Goal: Information Seeking & Learning: Understand process/instructions

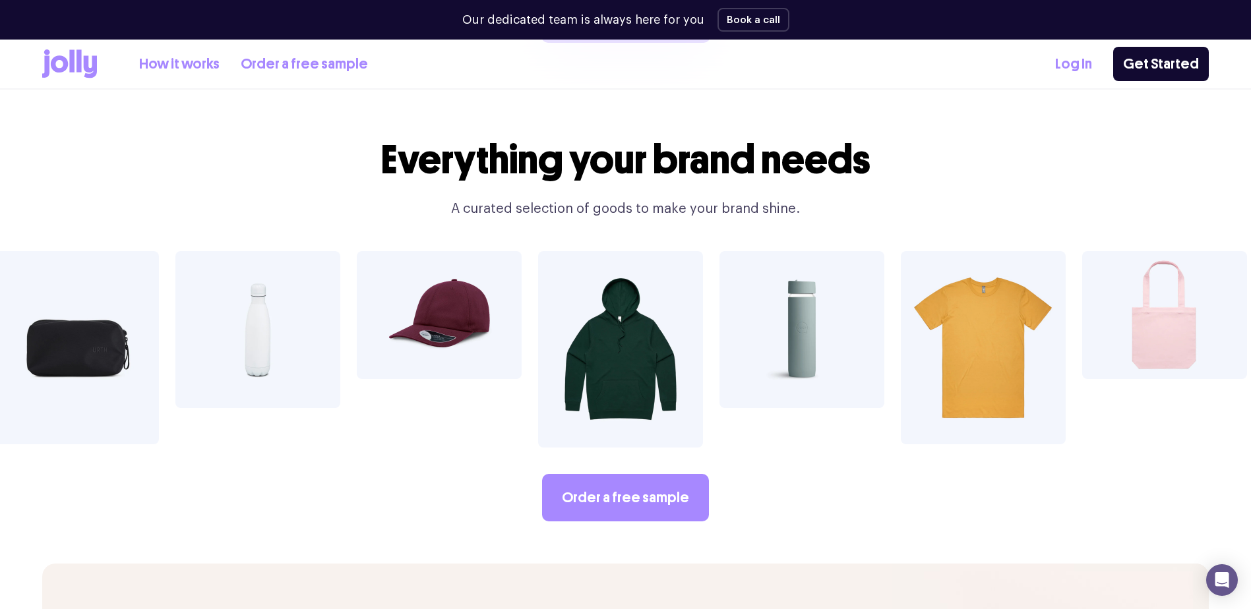
scroll to position [2308, 0]
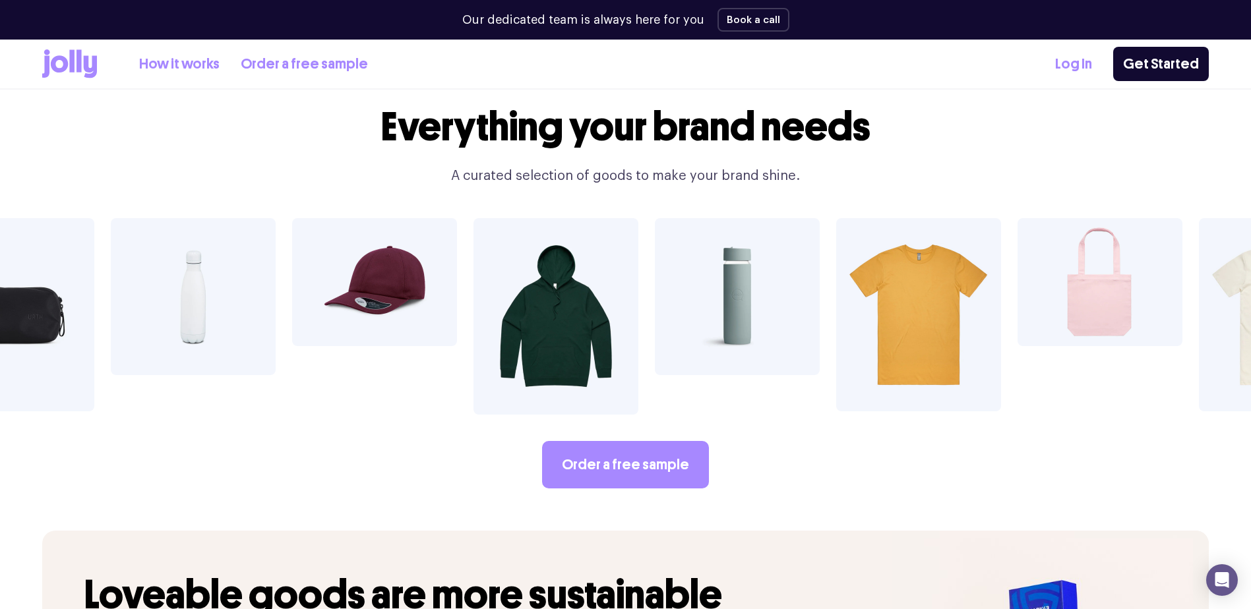
click at [1089, 282] on img at bounding box center [1099, 282] width 165 height 128
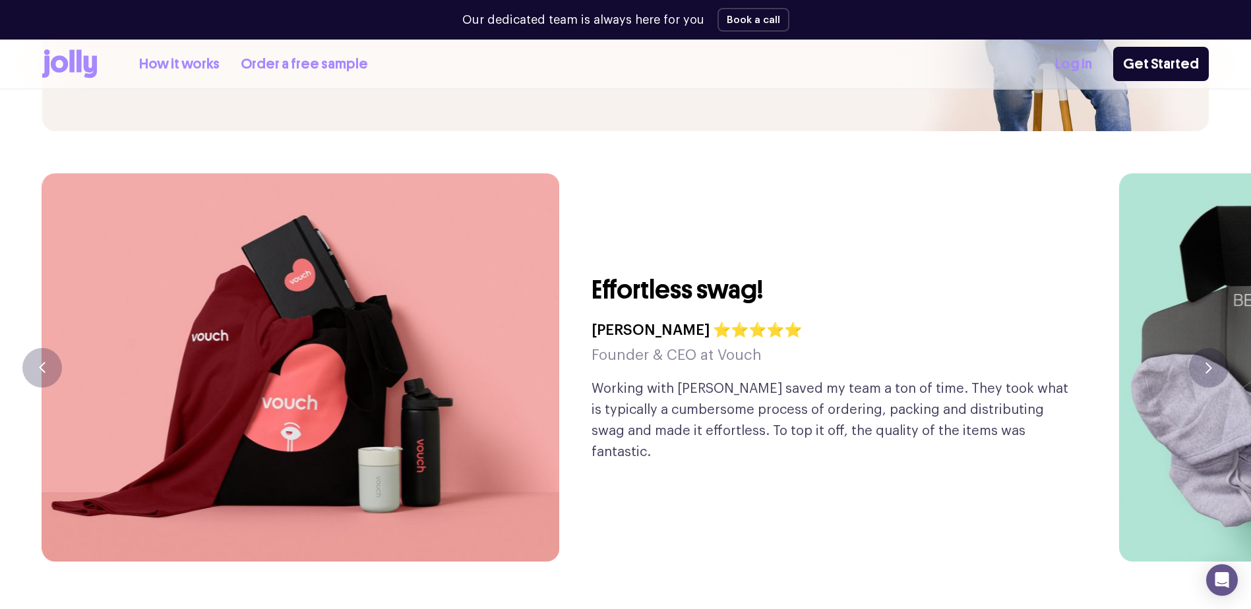
scroll to position [3099, 0]
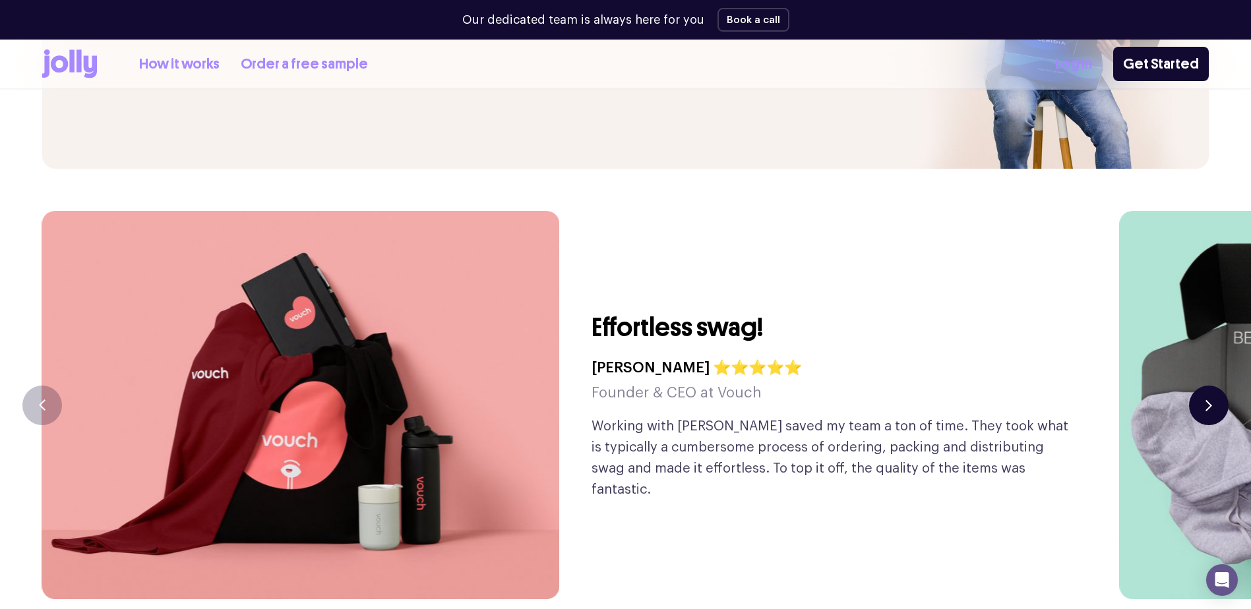
click at [1213, 386] on button "button" at bounding box center [1209, 406] width 40 height 40
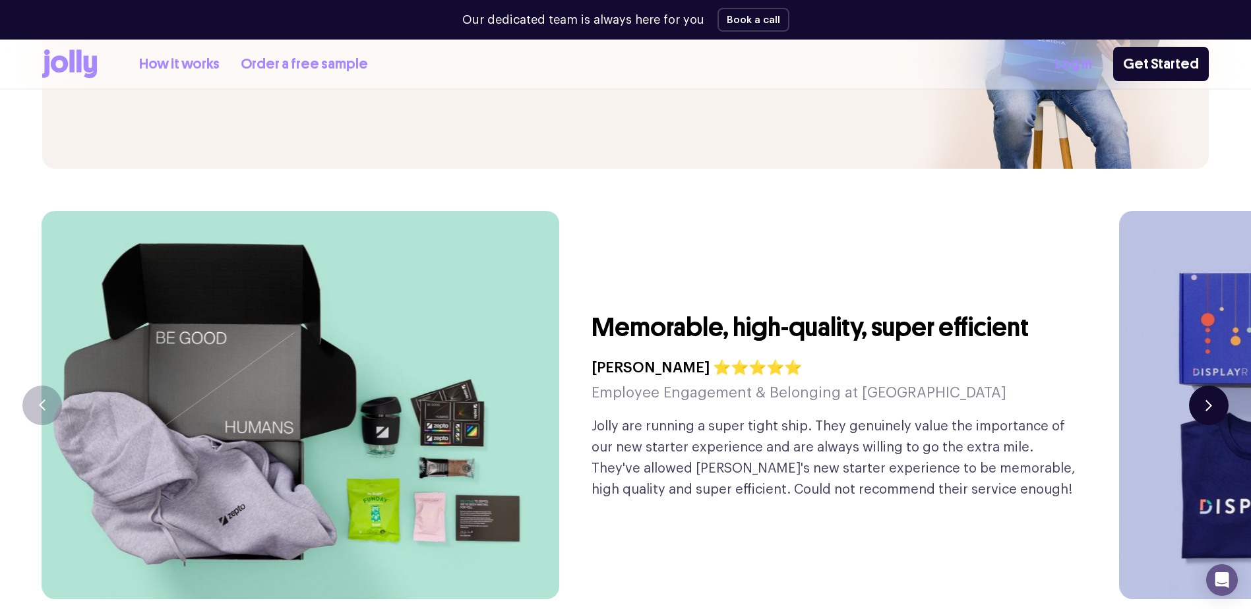
click at [1207, 400] on icon "button" at bounding box center [1208, 405] width 7 height 11
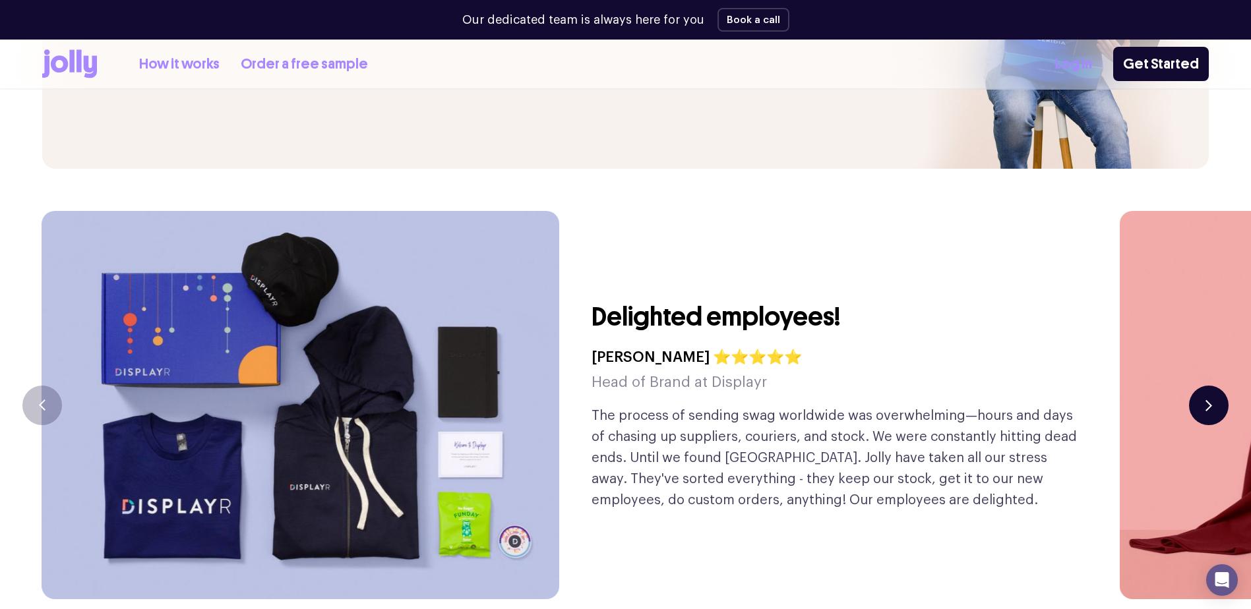
click at [1207, 400] on icon "button" at bounding box center [1208, 405] width 7 height 11
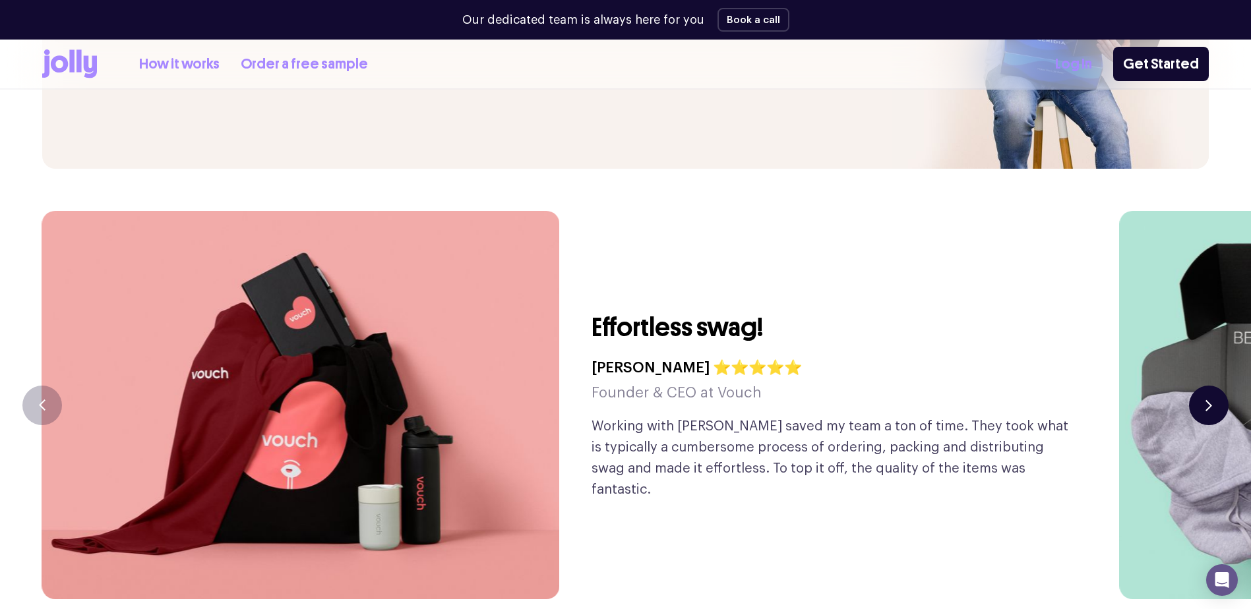
click at [1207, 400] on icon "button" at bounding box center [1208, 405] width 7 height 11
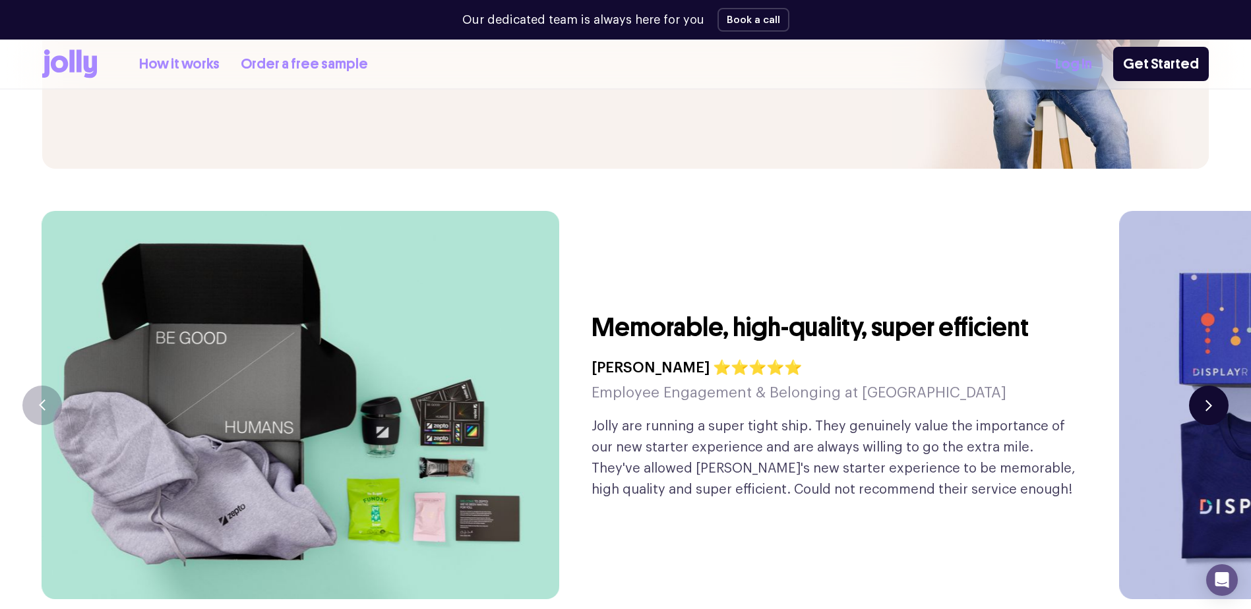
click at [1206, 400] on icon "button" at bounding box center [1208, 405] width 7 height 11
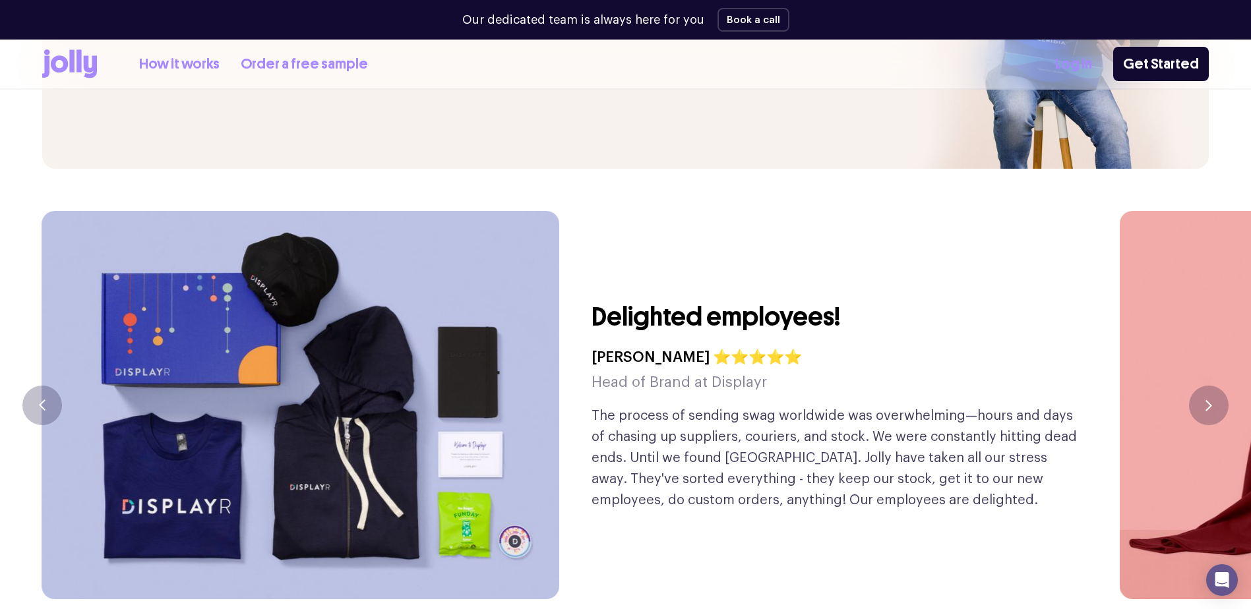
click at [187, 61] on link "How it works" at bounding box center [179, 64] width 80 height 22
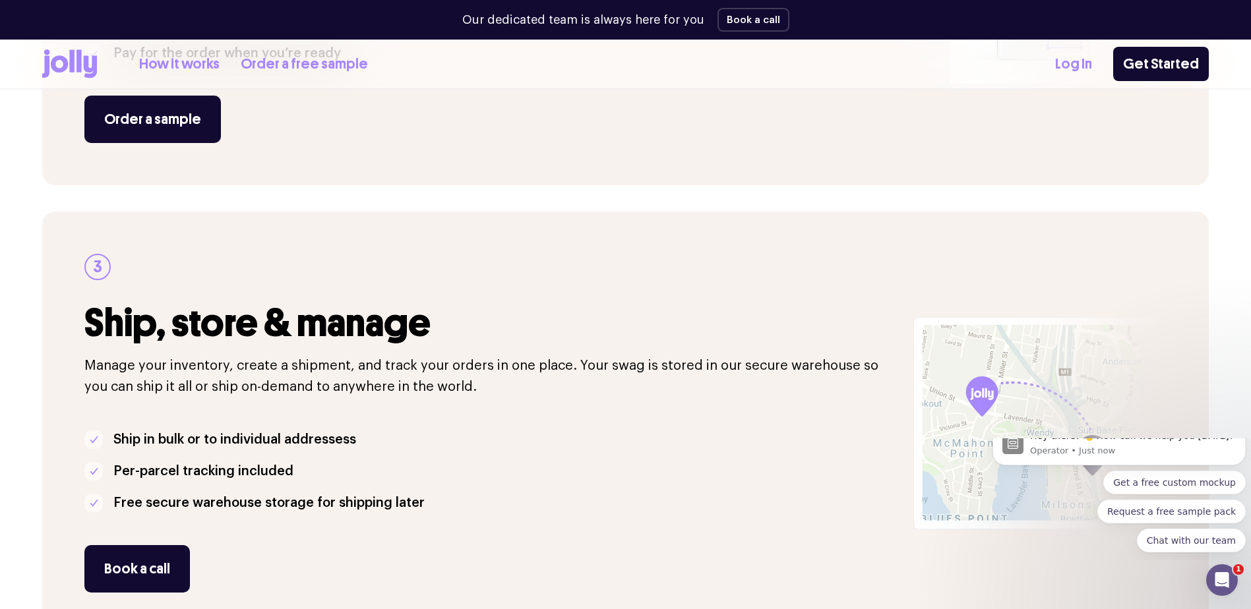
scroll to position [923, 0]
click at [1071, 443] on div "Hey there! 👋 How can we help you [DATE]?" at bounding box center [1133, 436] width 206 height 13
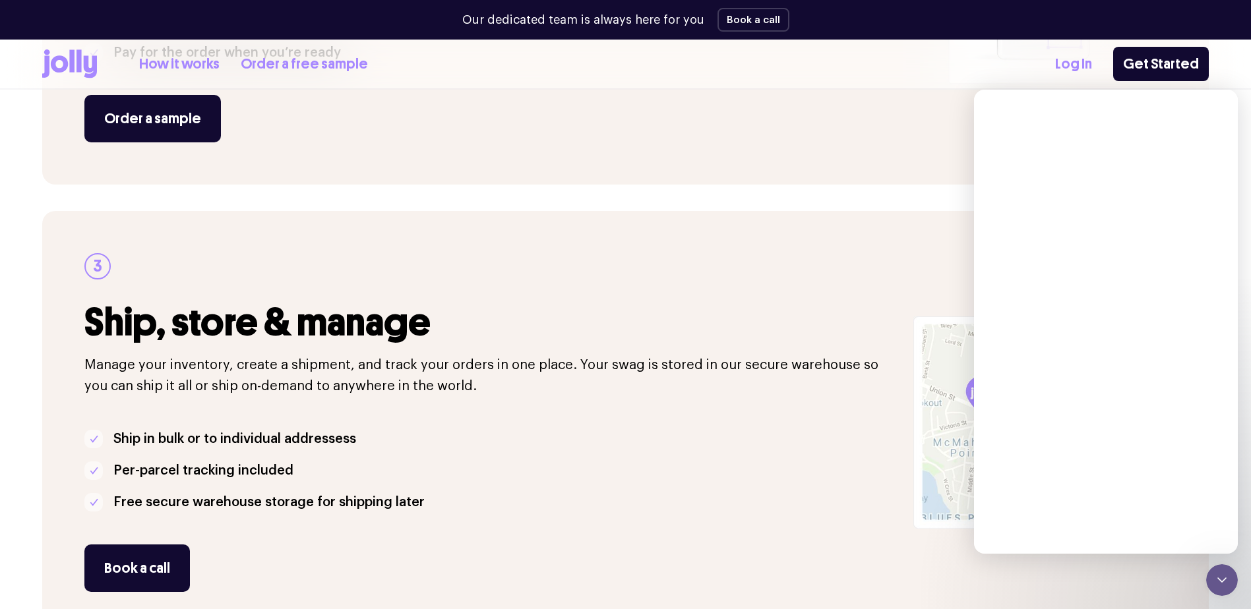
scroll to position [0, 0]
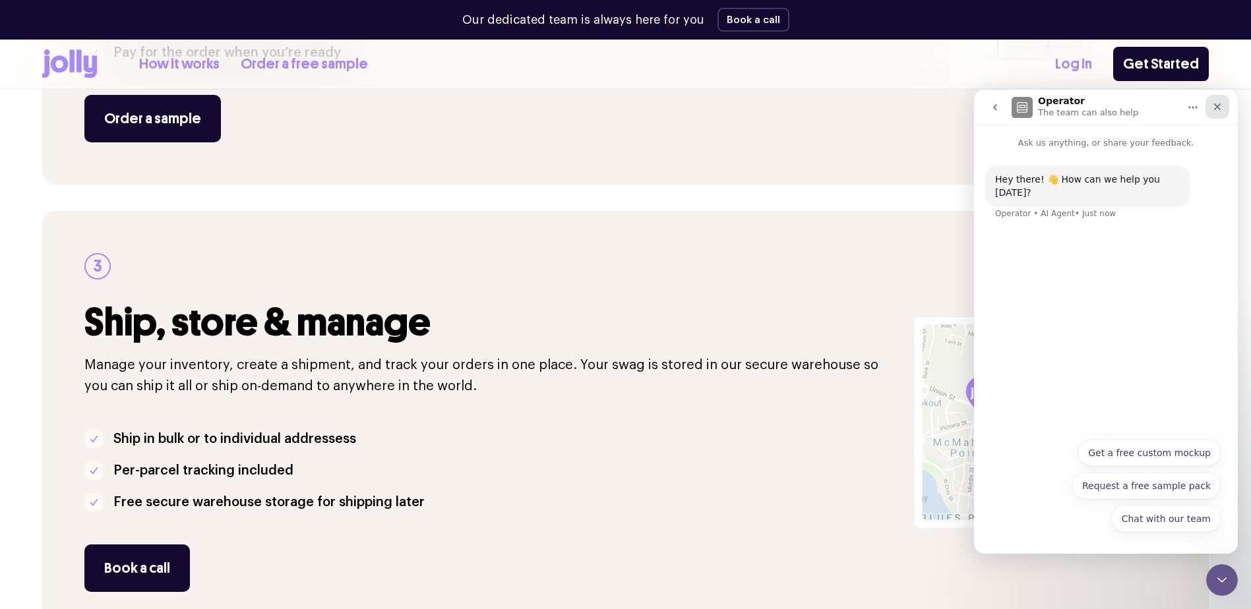
click at [1218, 99] on div "Close" at bounding box center [1217, 107] width 24 height 24
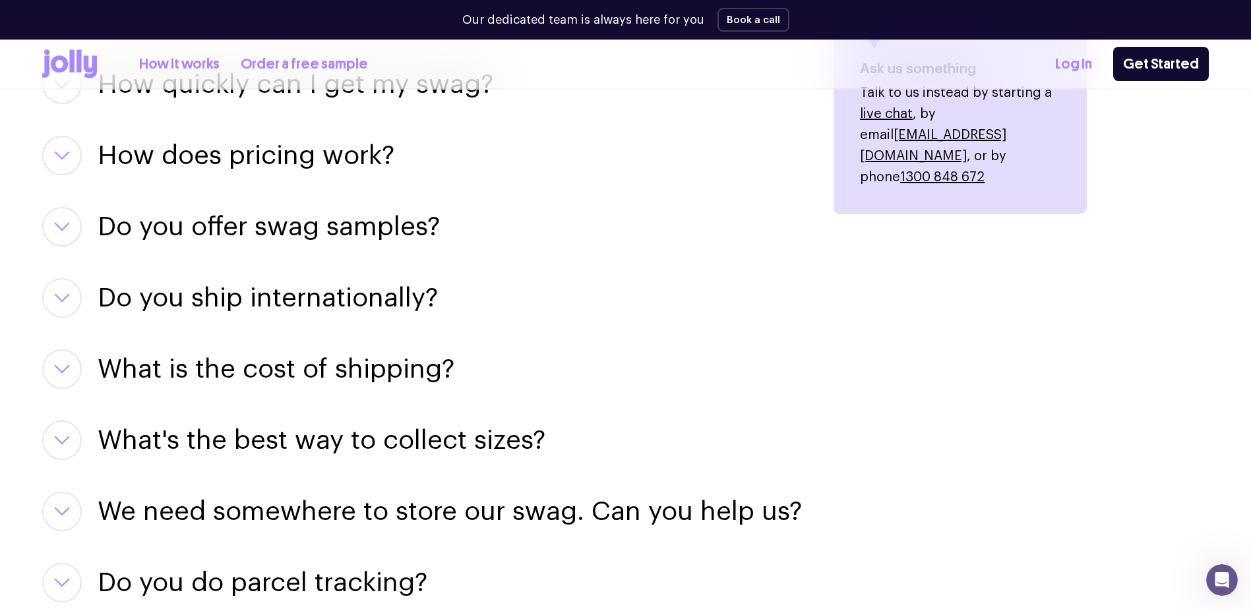
scroll to position [1780, 0]
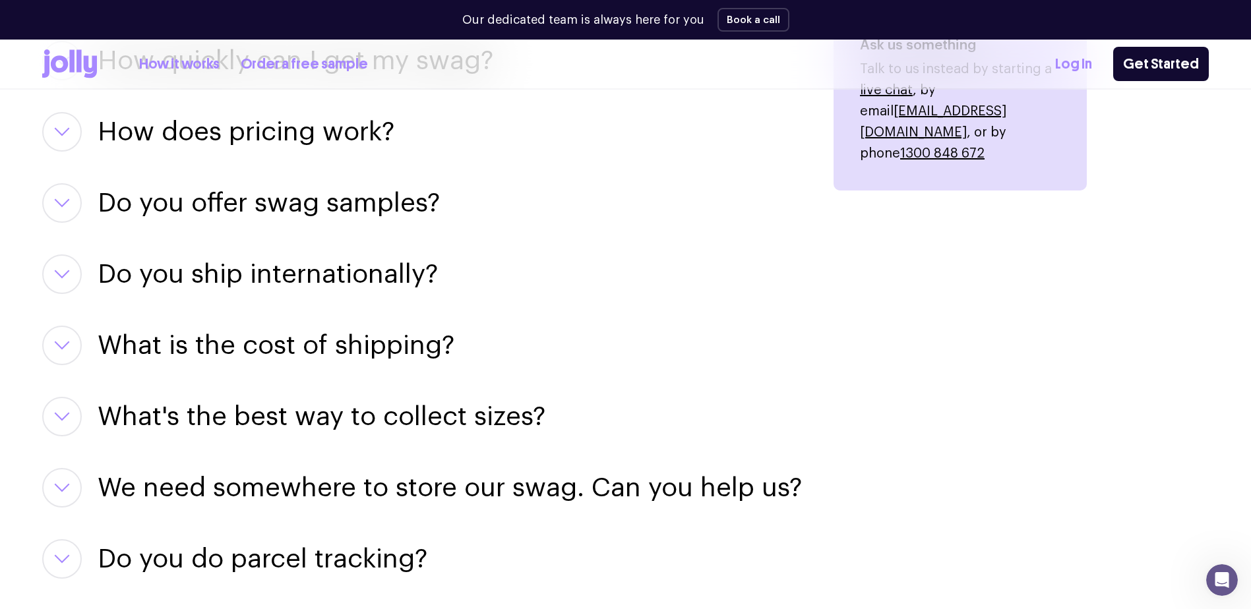
click at [65, 198] on icon "button" at bounding box center [62, 202] width 16 height 9
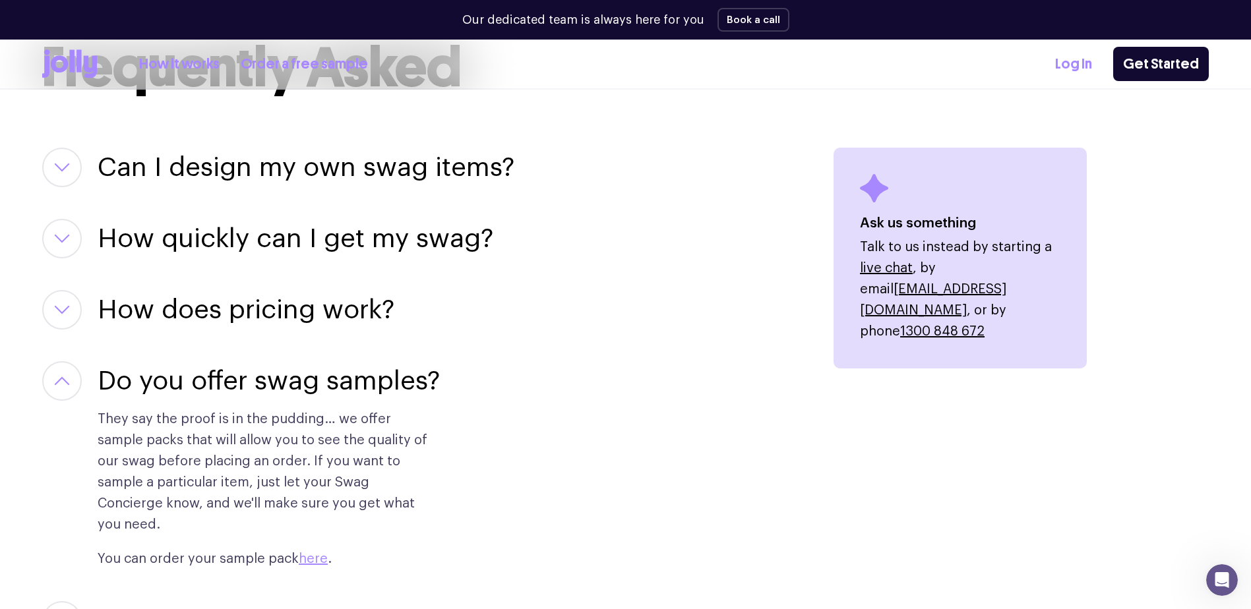
scroll to position [1583, 0]
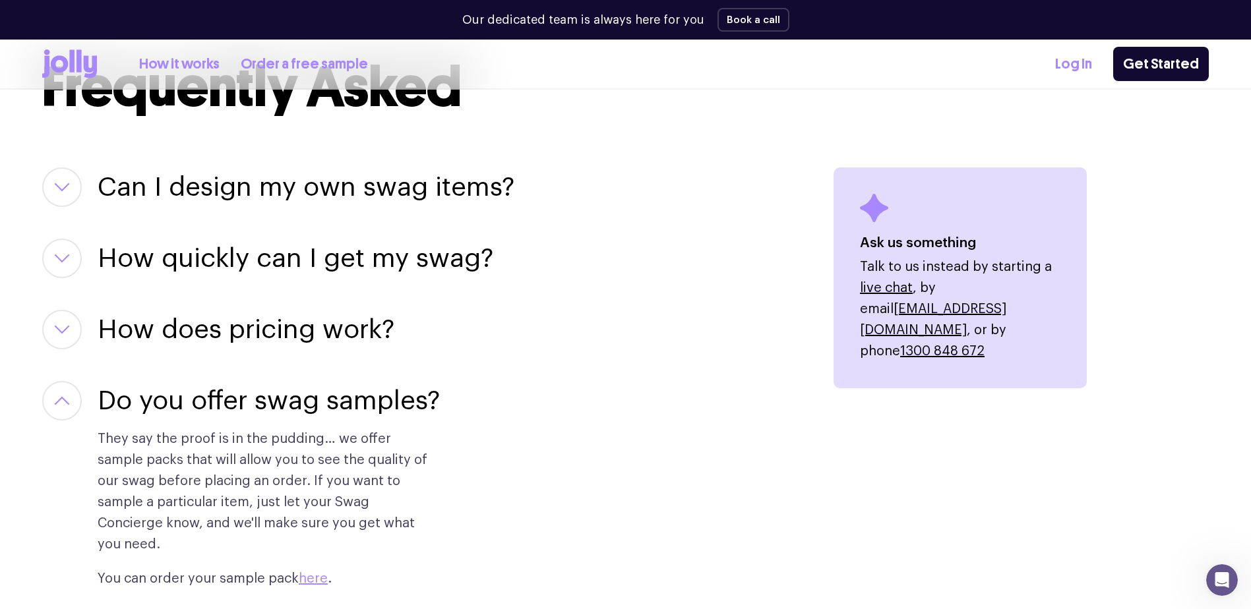
click at [61, 324] on button "button" at bounding box center [62, 330] width 40 height 40
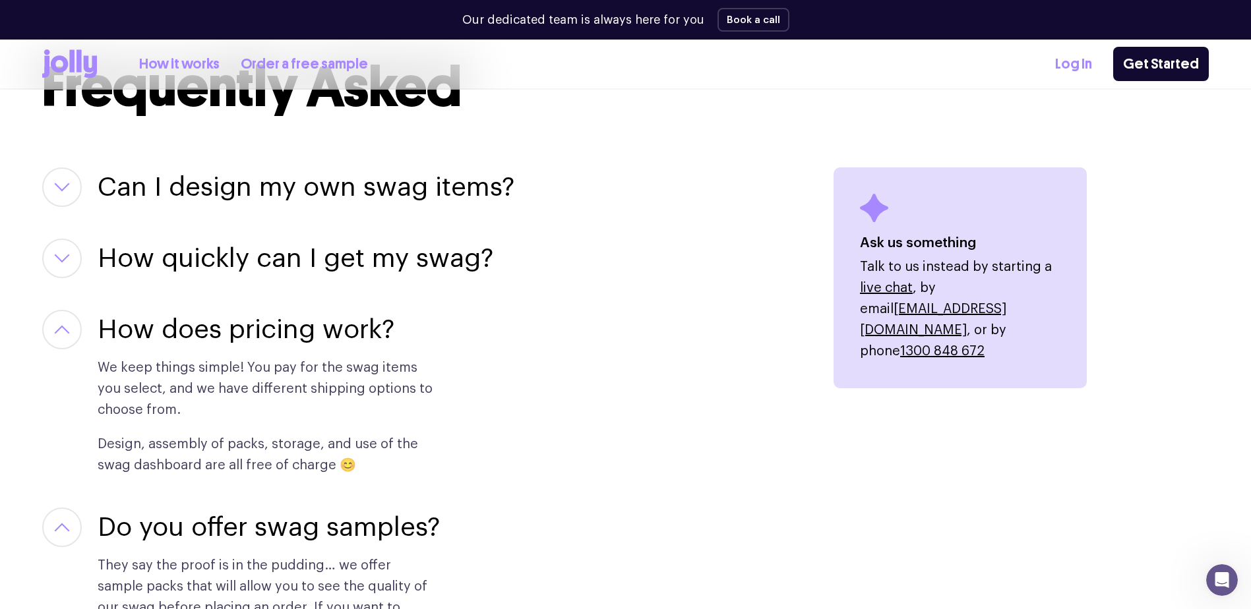
click at [63, 253] on button "button" at bounding box center [62, 259] width 40 height 40
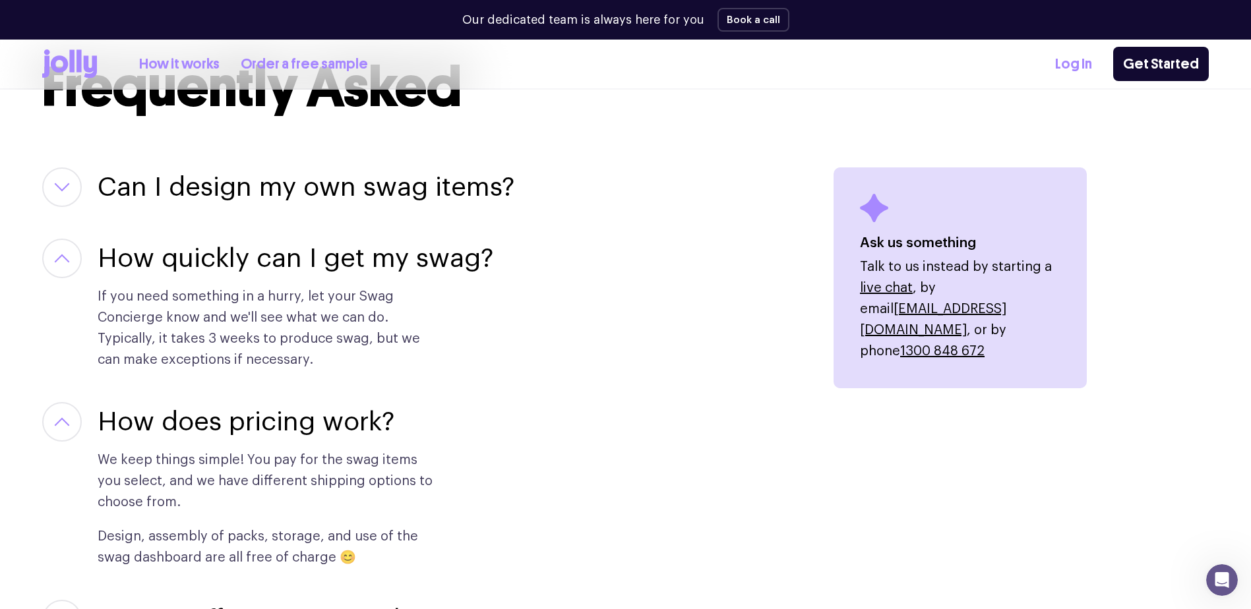
click at [65, 186] on icon "button" at bounding box center [62, 187] width 16 height 9
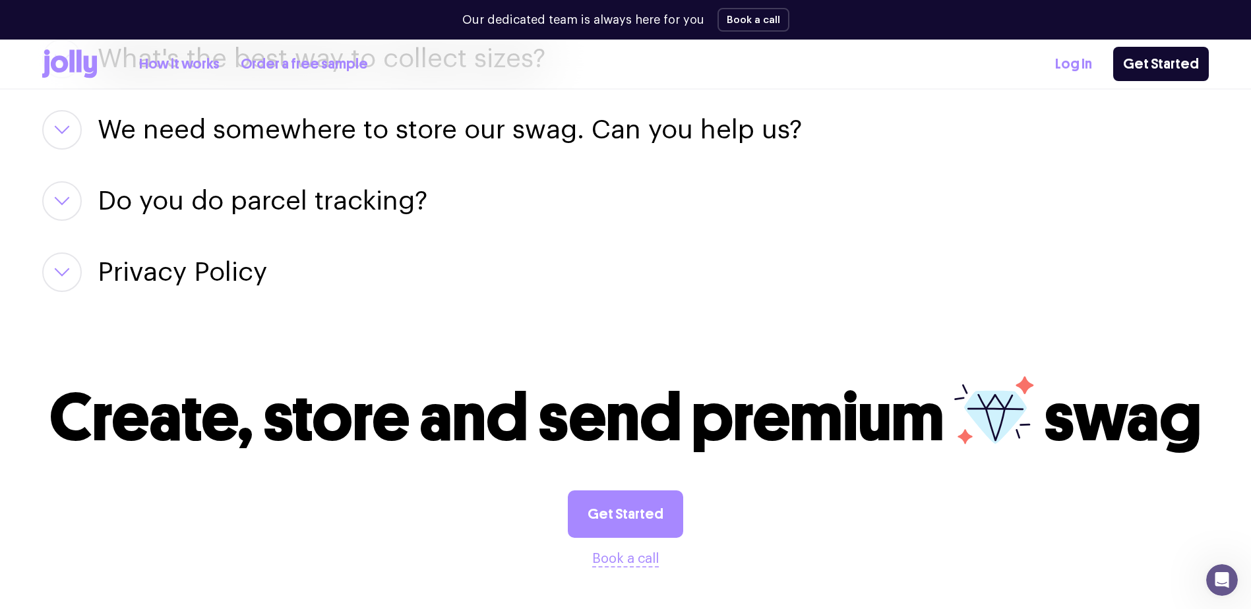
scroll to position [2638, 0]
